Goal: Information Seeking & Learning: Learn about a topic

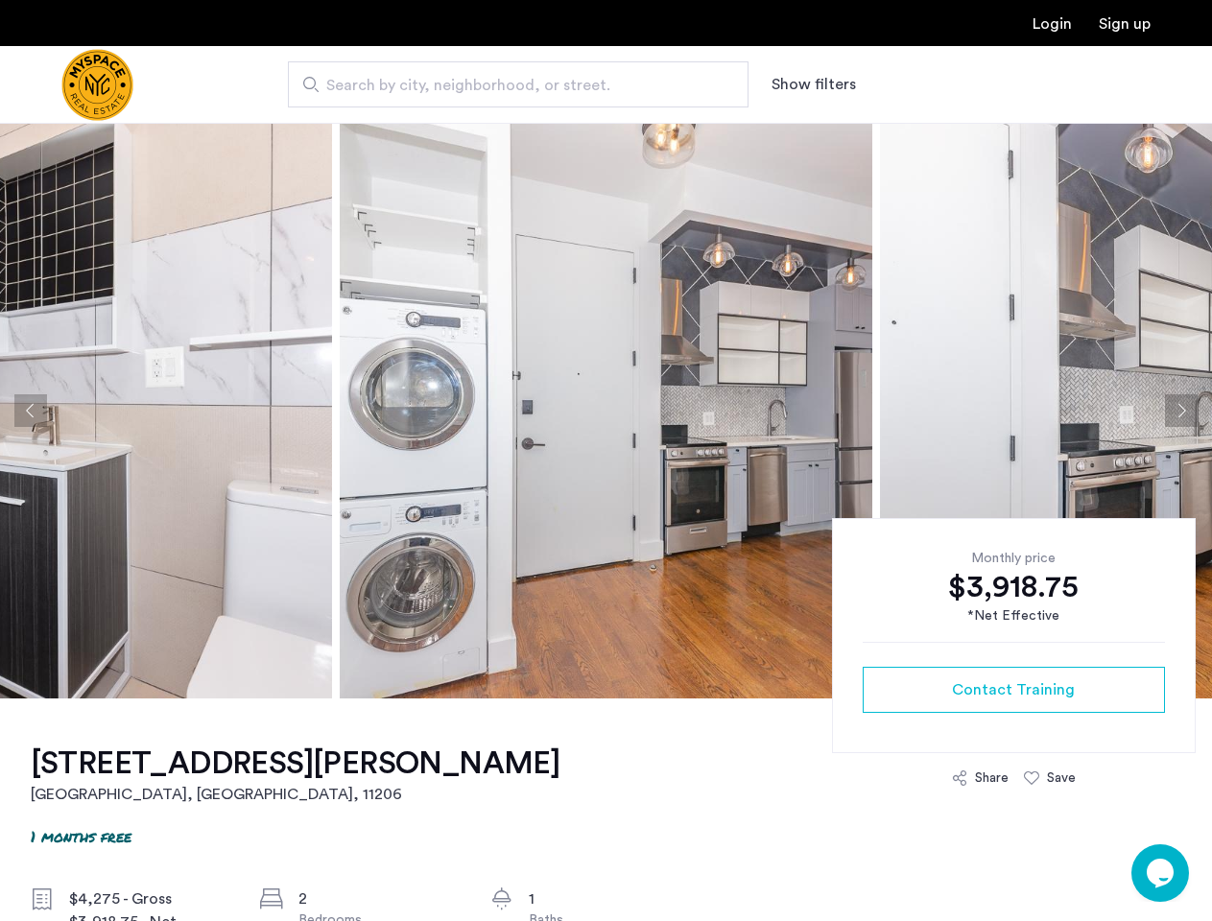
click at [812, 84] on button "Show filters" at bounding box center [814, 84] width 84 height 23
click at [31, 411] on button "Previous apartment" at bounding box center [30, 410] width 33 height 33
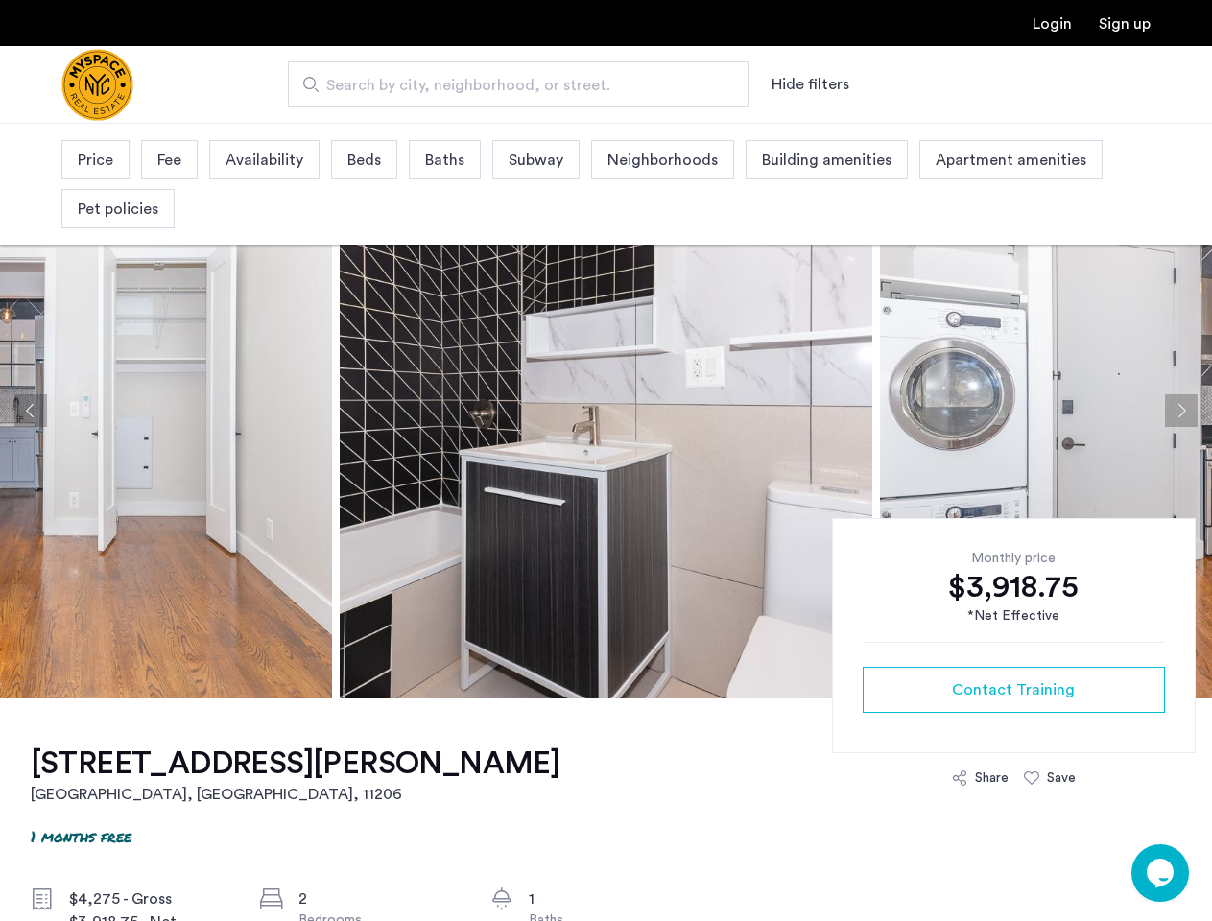
click at [880, 411] on img at bounding box center [1146, 411] width 533 height 576
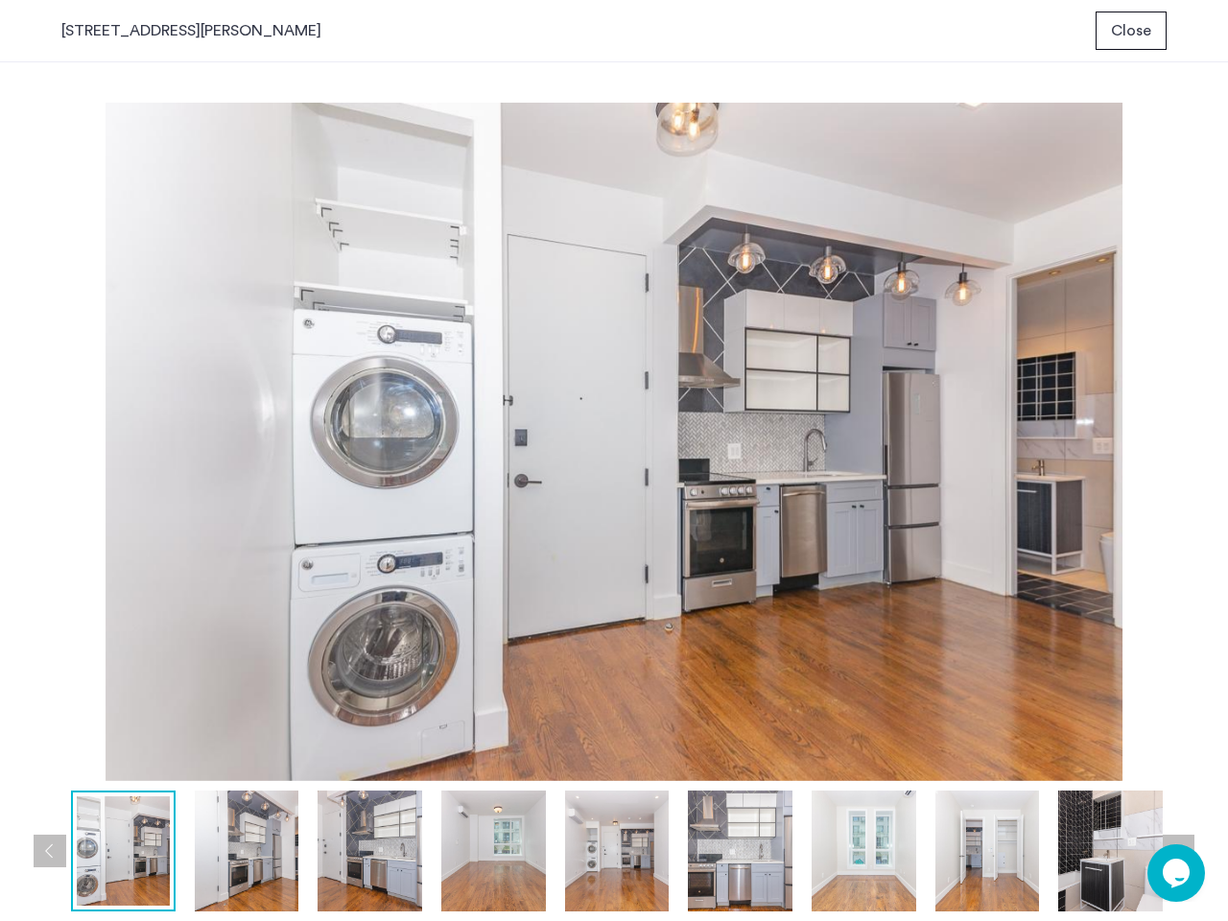
click at [1046, 411] on img at bounding box center [614, 442] width 1106 height 679
click at [1181, 411] on div "prev next prev next" at bounding box center [614, 491] width 1228 height 859
click at [1013, 690] on img at bounding box center [614, 442] width 1106 height 679
click at [980, 778] on img at bounding box center [614, 442] width 1106 height 679
click at [1050, 778] on img at bounding box center [614, 442] width 1106 height 679
